Goal: Navigation & Orientation: Find specific page/section

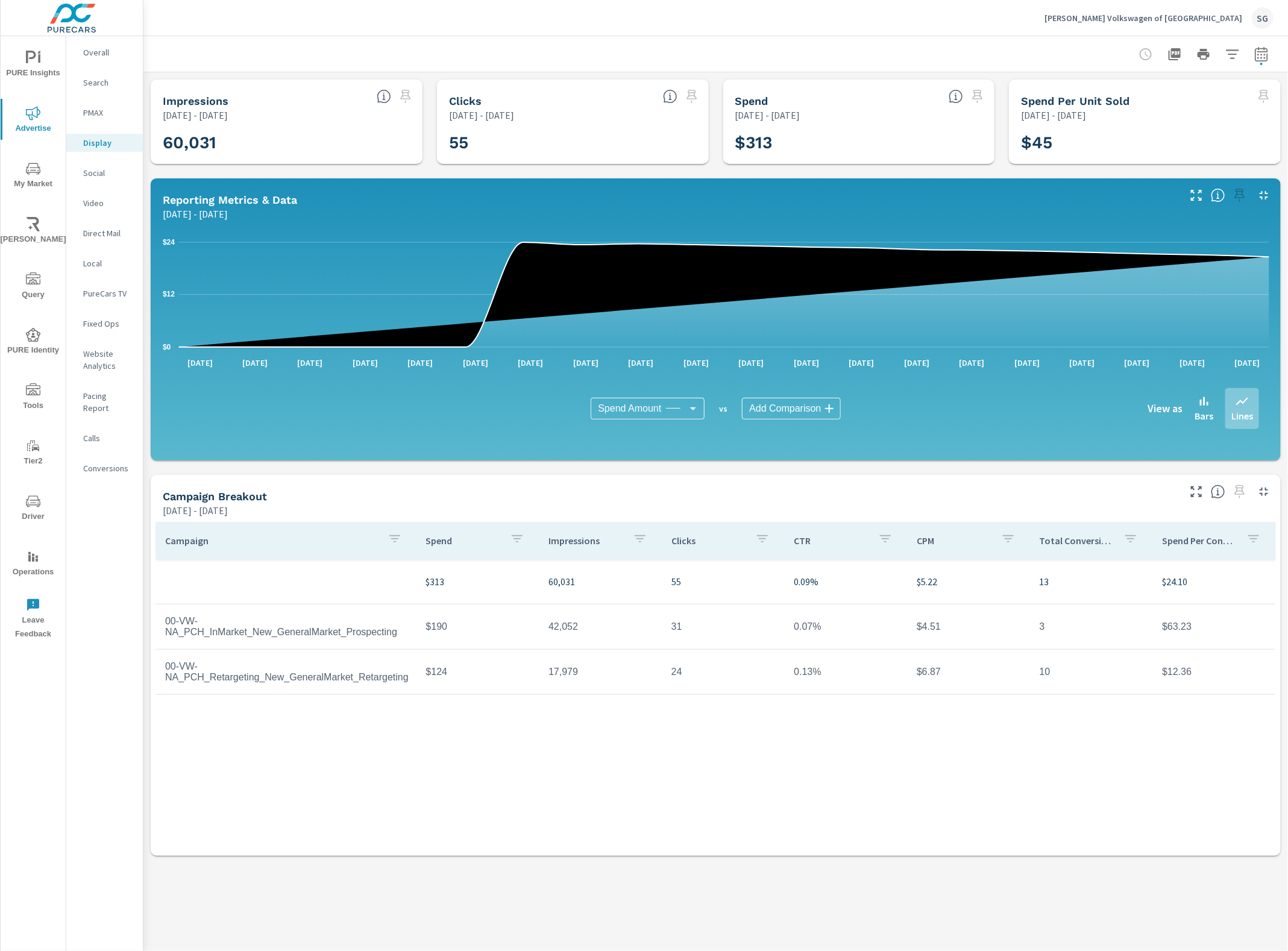
click at [1259, 55] on icon "button" at bounding box center [1262, 54] width 15 height 15
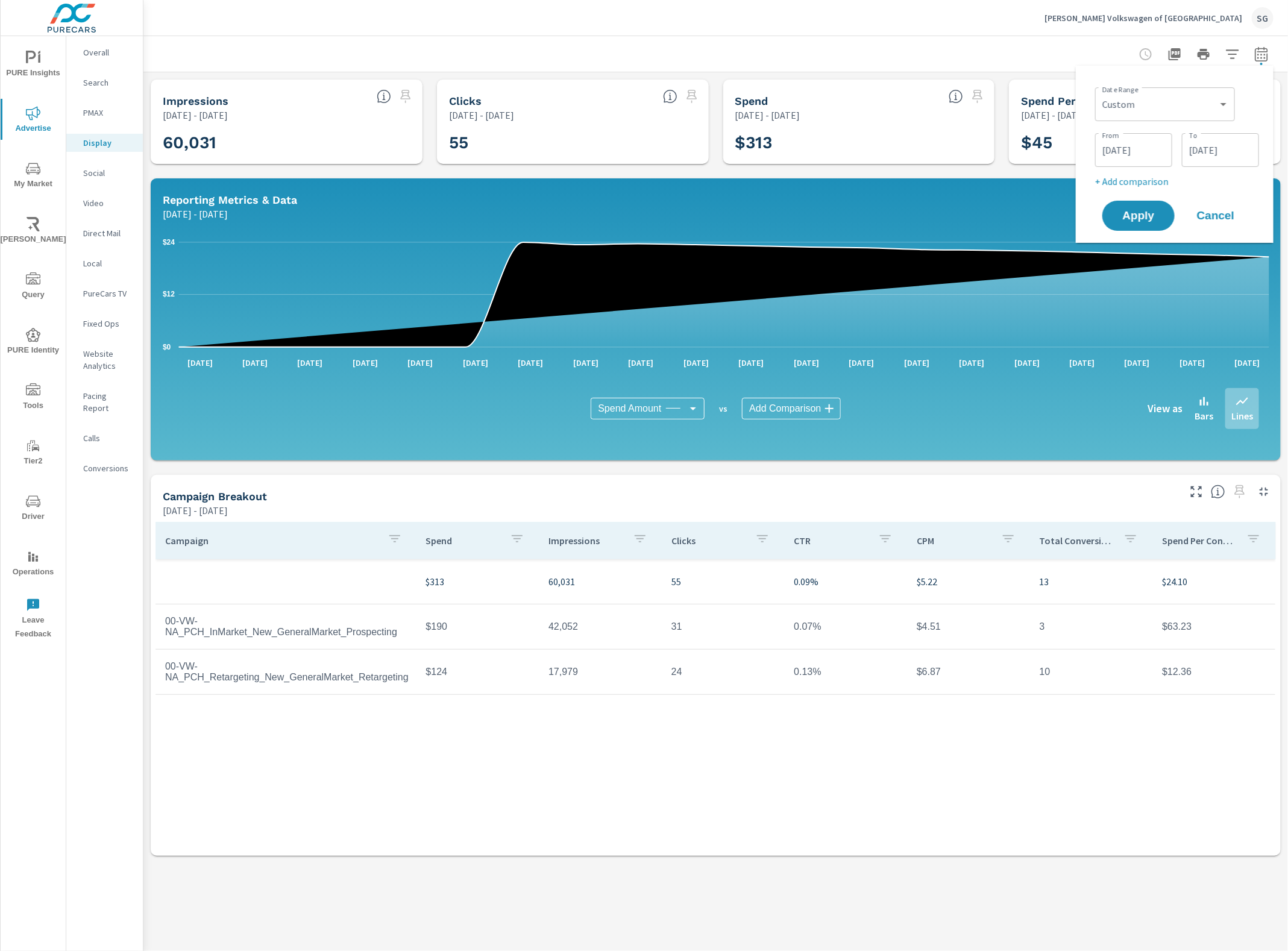
click at [1214, 22] on p "Carlock Volkswagen of Cool Springs" at bounding box center [1143, 17] width 197 height 11
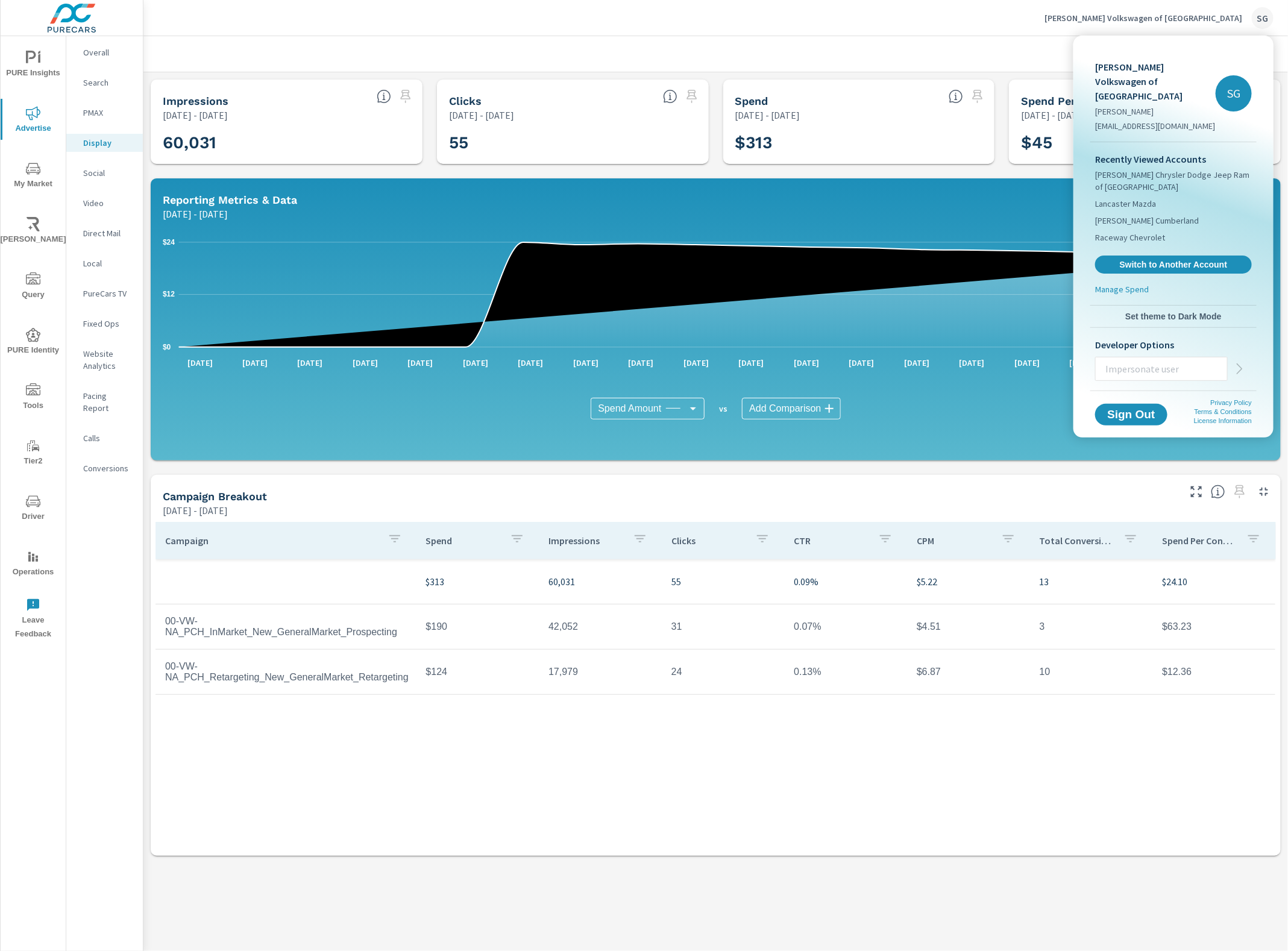
click at [1182, 259] on span "Switch to Another Account" at bounding box center [1173, 264] width 143 height 11
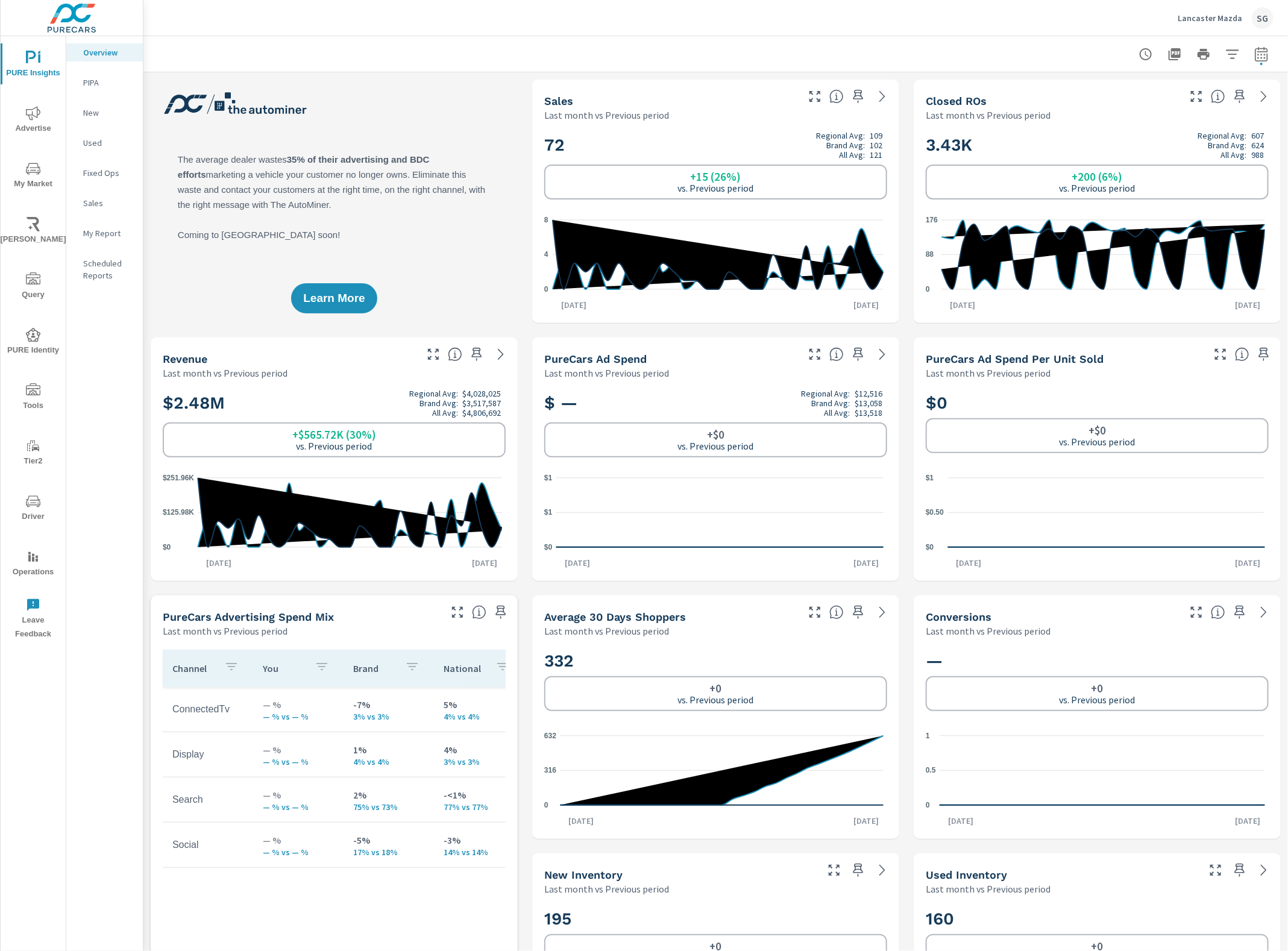
scroll to position [328, 0]
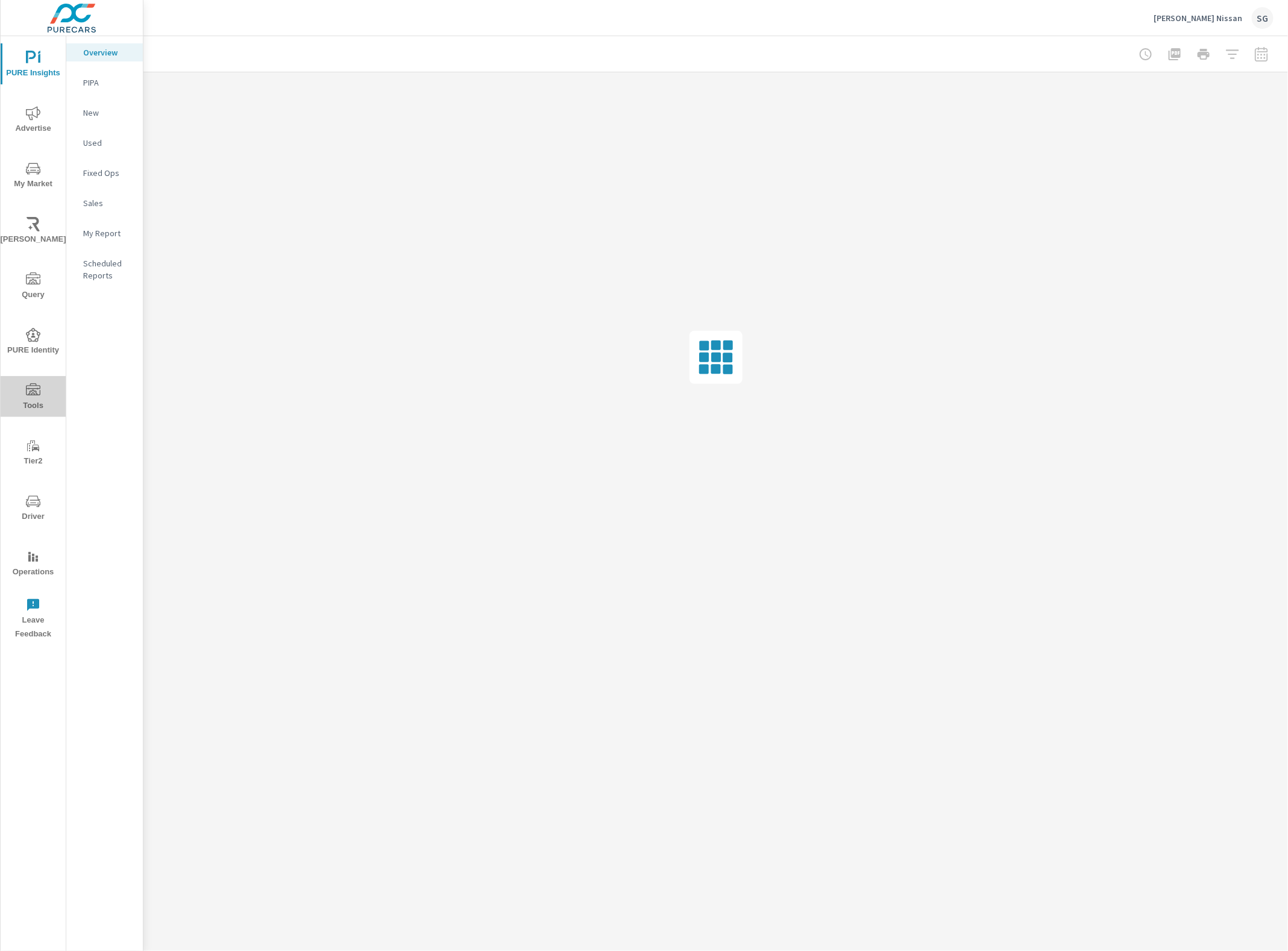
click at [49, 390] on span "Tools" at bounding box center [33, 398] width 58 height 30
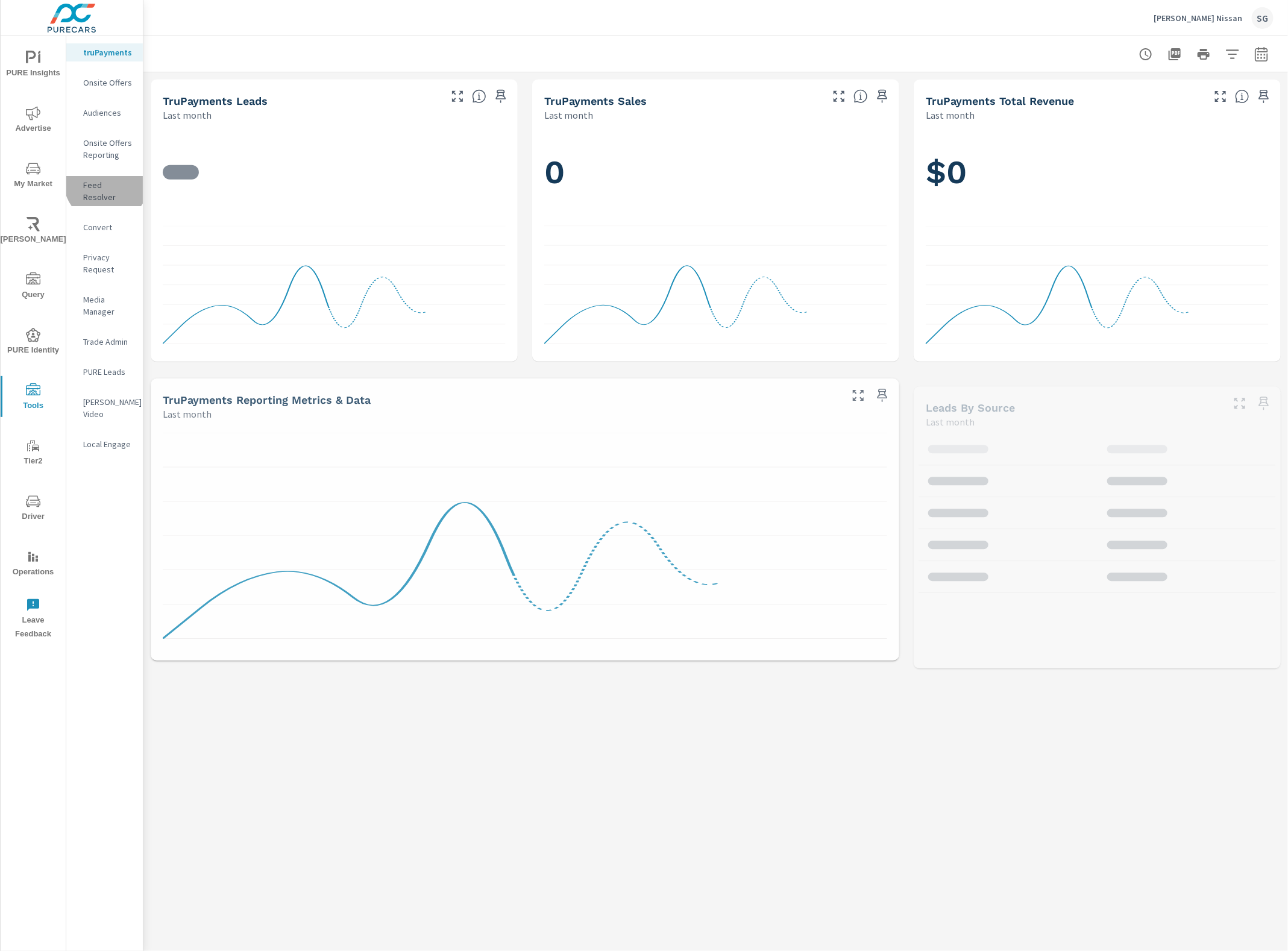
click at [107, 182] on p "Feed Resolver" at bounding box center [108, 191] width 50 height 24
